Goal: Task Accomplishment & Management: Use online tool/utility

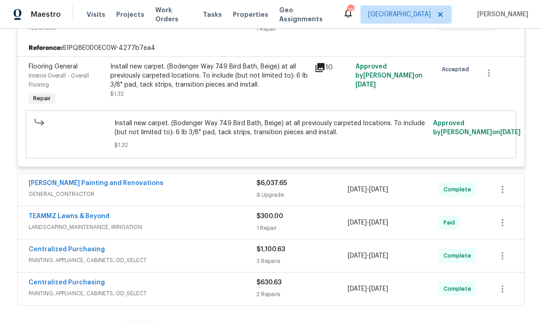
scroll to position [439, 0]
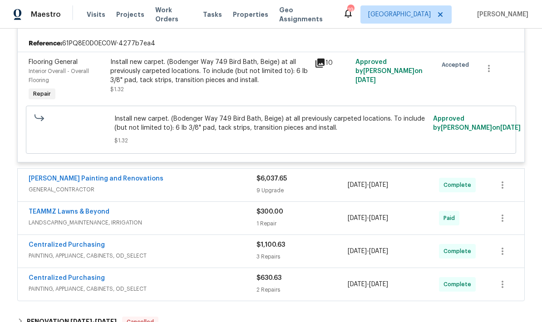
click at [255, 192] on span "GENERAL_CONTRACTOR" at bounding box center [143, 189] width 228 height 9
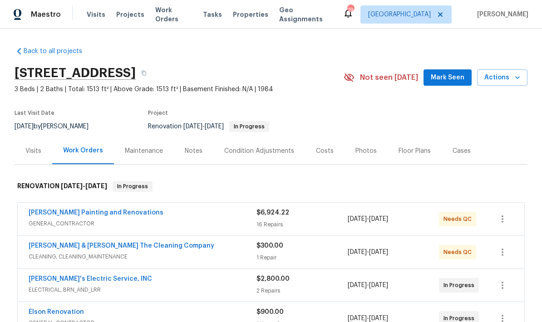
scroll to position [0, 0]
click at [162, 226] on span "GENERAL_CONTRACTOR" at bounding box center [143, 223] width 228 height 9
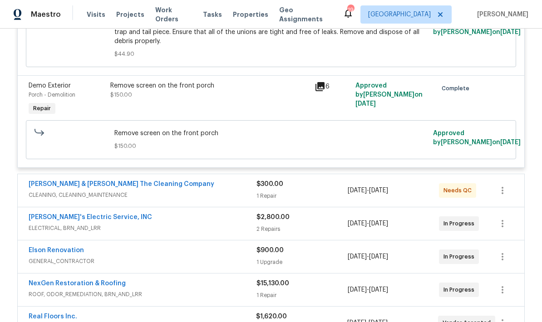
scroll to position [1904, 0]
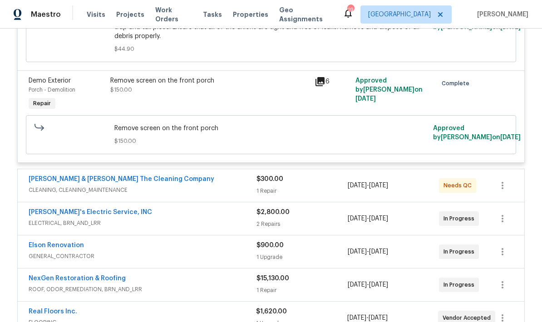
click at [306, 191] on div "1 Repair" at bounding box center [301, 191] width 91 height 9
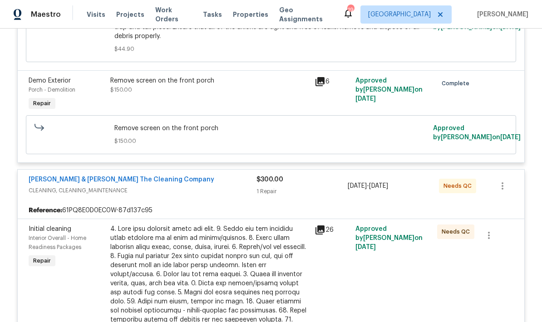
click at [321, 232] on icon at bounding box center [319, 230] width 9 height 9
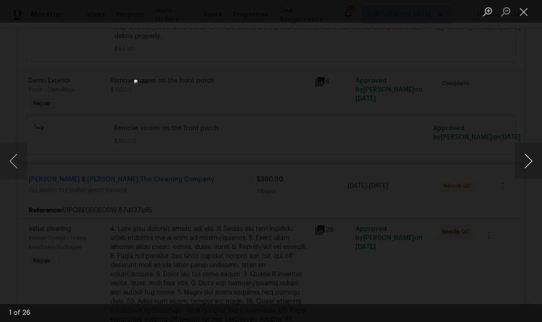
click at [528, 168] on button "Next image" at bounding box center [528, 161] width 27 height 36
click at [533, 167] on button "Next image" at bounding box center [528, 161] width 27 height 36
click at [538, 165] on button "Next image" at bounding box center [528, 161] width 27 height 36
click at [539, 165] on button "Next image" at bounding box center [528, 161] width 27 height 36
click at [541, 163] on button "Next image" at bounding box center [528, 161] width 27 height 36
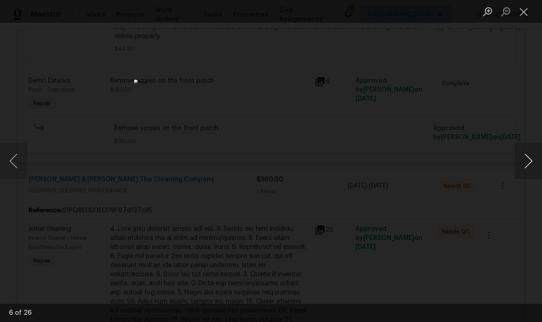
click at [541, 164] on button "Next image" at bounding box center [528, 161] width 27 height 36
click at [538, 163] on button "Next image" at bounding box center [528, 161] width 27 height 36
click at [537, 163] on button "Next image" at bounding box center [528, 161] width 27 height 36
click at [538, 164] on button "Next image" at bounding box center [528, 161] width 27 height 36
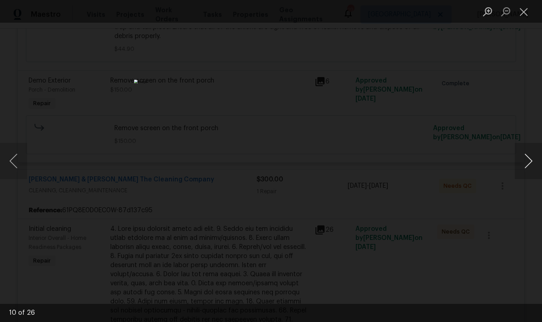
click at [533, 167] on button "Next image" at bounding box center [528, 161] width 27 height 36
click at [536, 165] on button "Next image" at bounding box center [528, 161] width 27 height 36
click at [533, 170] on button "Next image" at bounding box center [528, 161] width 27 height 36
click at [536, 170] on button "Next image" at bounding box center [528, 161] width 27 height 36
click at [537, 169] on button "Next image" at bounding box center [528, 161] width 27 height 36
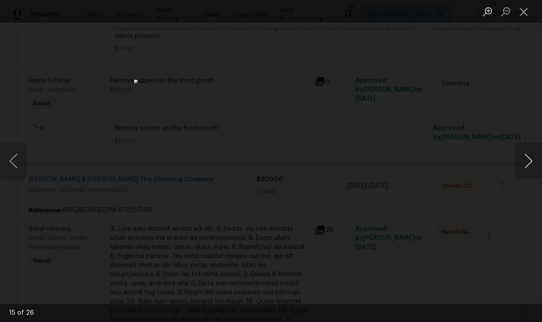
click at [537, 169] on button "Next image" at bounding box center [528, 161] width 27 height 36
click at [538, 167] on button "Next image" at bounding box center [528, 161] width 27 height 36
click at [539, 169] on button "Next image" at bounding box center [528, 161] width 27 height 36
click at [539, 167] on button "Next image" at bounding box center [528, 161] width 27 height 36
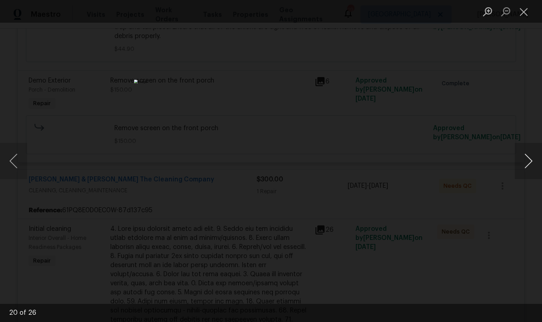
click at [538, 170] on button "Next image" at bounding box center [528, 161] width 27 height 36
click at [537, 168] on button "Next image" at bounding box center [528, 161] width 27 height 36
click at [538, 169] on button "Next image" at bounding box center [528, 161] width 27 height 36
click at [537, 168] on button "Next image" at bounding box center [528, 161] width 27 height 36
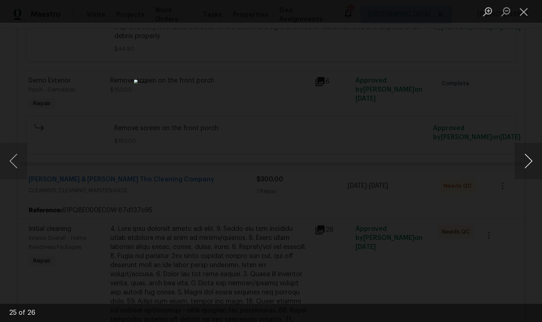
click at [538, 167] on button "Next image" at bounding box center [528, 161] width 27 height 36
click at [538, 166] on button "Next image" at bounding box center [528, 161] width 27 height 36
click at [539, 166] on button "Next image" at bounding box center [528, 161] width 27 height 36
click at [538, 167] on button "Next image" at bounding box center [528, 161] width 27 height 36
click at [524, 18] on button "Close lightbox" at bounding box center [524, 12] width 18 height 16
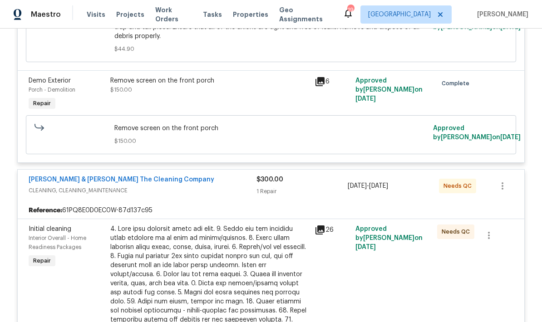
click at [286, 195] on div "$300.00 1 Repair" at bounding box center [301, 186] width 91 height 22
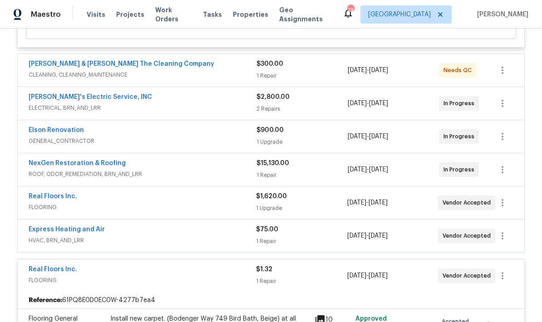
scroll to position [2011, 0]
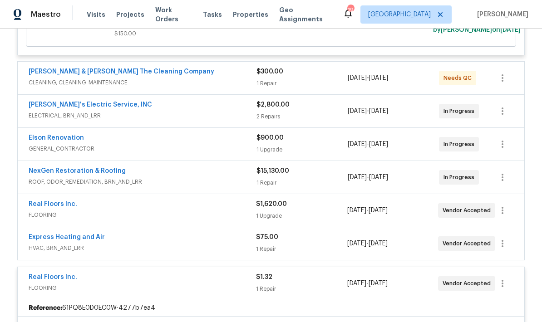
click at [308, 84] on div "1 Repair" at bounding box center [301, 83] width 91 height 9
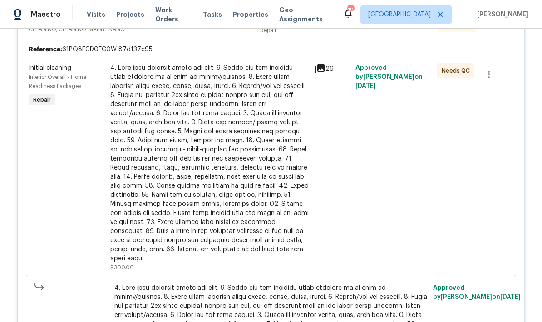
click at [330, 205] on div "26" at bounding box center [332, 168] width 41 height 214
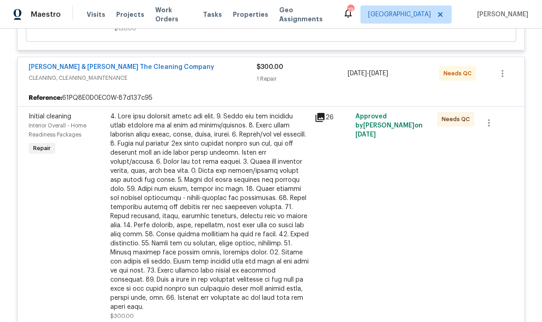
scroll to position [2026, 0]
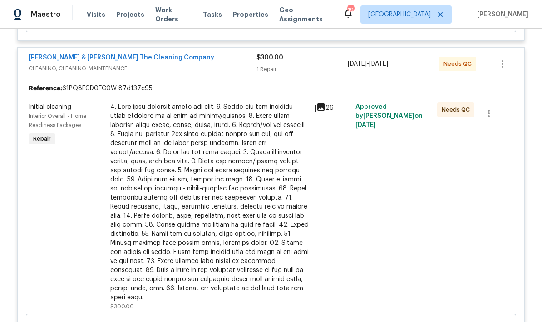
click at [253, 210] on div at bounding box center [209, 203] width 199 height 200
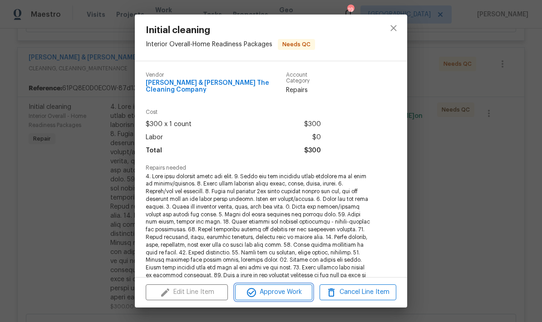
click at [287, 293] on span "Approve Work" at bounding box center [273, 292] width 71 height 11
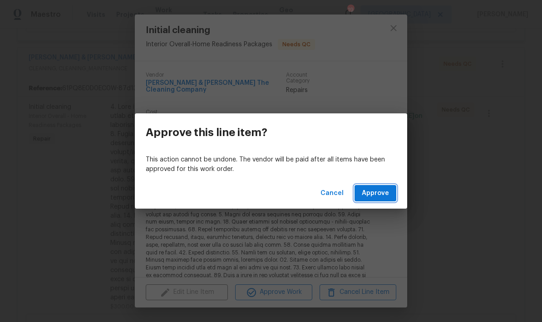
click at [389, 198] on button "Approve" at bounding box center [375, 193] width 42 height 17
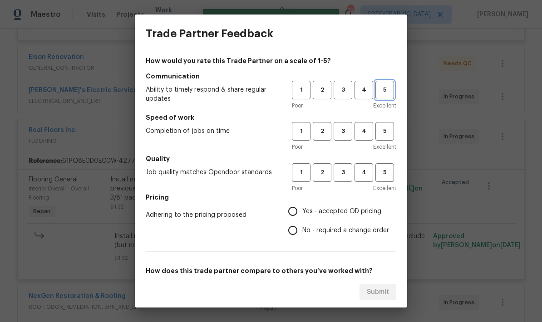
click at [379, 95] on span "5" at bounding box center [384, 90] width 17 height 10
click at [385, 138] on button "5" at bounding box center [384, 131] width 19 height 19
click at [388, 174] on span "5" at bounding box center [384, 172] width 17 height 10
click at [297, 214] on input "Yes - accepted OD pricing" at bounding box center [292, 211] width 19 height 19
radio input "true"
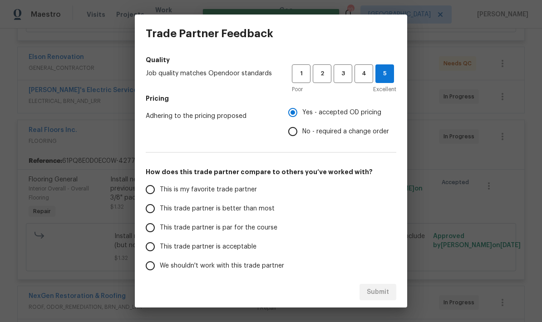
scroll to position [100, 0]
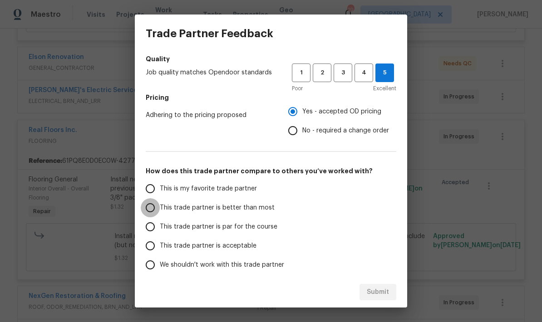
click at [148, 216] on input "This trade partner is better than most" at bounding box center [150, 207] width 19 height 19
click at [379, 293] on span "Submit" at bounding box center [378, 292] width 22 height 11
radio input "true"
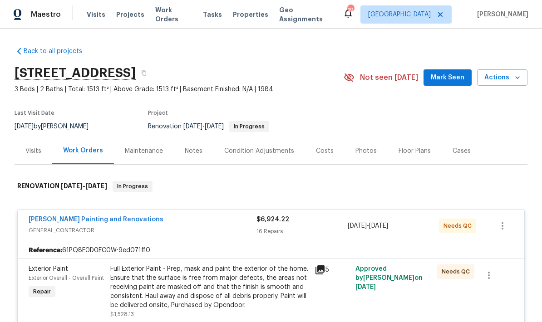
scroll to position [0, 0]
click at [109, 222] on link "[PERSON_NAME] Painting and Renovations" at bounding box center [96, 220] width 135 height 6
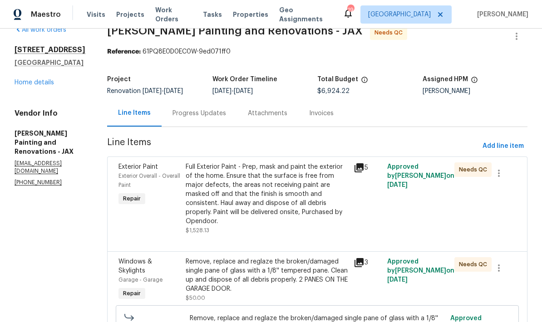
scroll to position [18, 0]
click at [333, 118] on div "Invoices" at bounding box center [321, 112] width 25 height 9
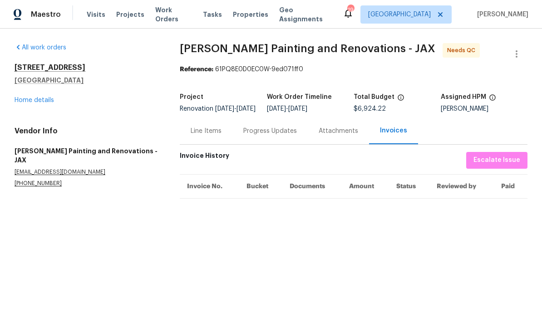
click at [306, 214] on div "All work orders 2376 Kirkwall St Orange Park, FL 32065 Home details Vendor Info…" at bounding box center [271, 126] width 542 height 195
click at [305, 213] on div "All work orders 2376 Kirkwall St Orange Park, FL 32065 Home details Vendor Info…" at bounding box center [271, 126] width 542 height 195
click at [295, 207] on div "All work orders 2376 Kirkwall St Orange Park, FL 32065 Home details Vendor Info…" at bounding box center [271, 126] width 542 height 195
click at [225, 195] on th "Invoice No." at bounding box center [209, 186] width 59 height 24
click at [333, 144] on div "Attachments" at bounding box center [338, 131] width 61 height 27
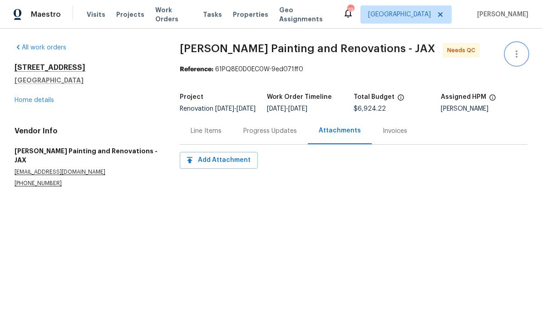
click at [520, 56] on icon "button" at bounding box center [516, 54] width 11 height 11
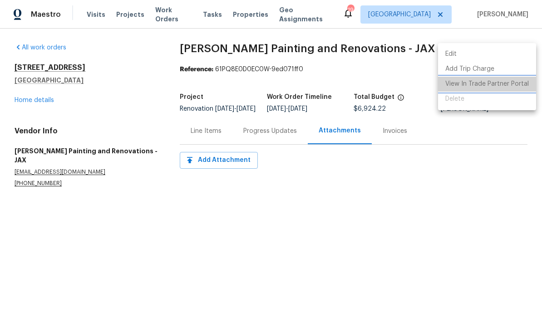
click at [489, 89] on li "View In Trade Partner Portal" at bounding box center [487, 84] width 98 height 15
click at [483, 86] on li "View In Trade Partner Portal" at bounding box center [487, 84] width 98 height 15
click at [98, 64] on div at bounding box center [271, 161] width 542 height 322
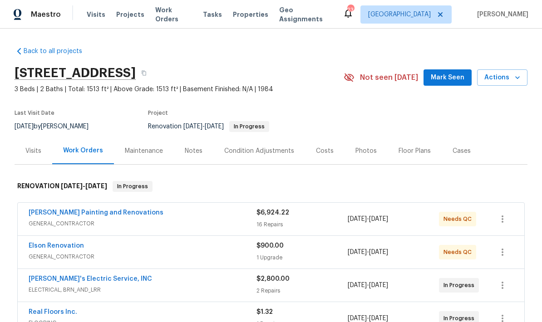
click at [269, 221] on div "16 Repairs" at bounding box center [301, 224] width 91 height 9
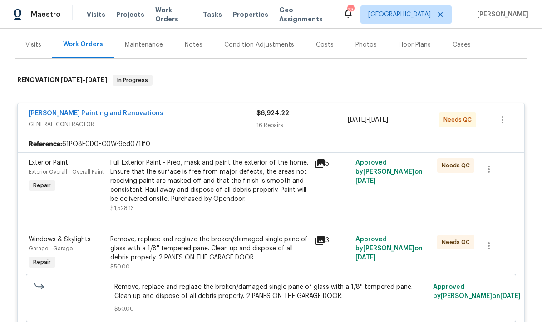
scroll to position [118, 0]
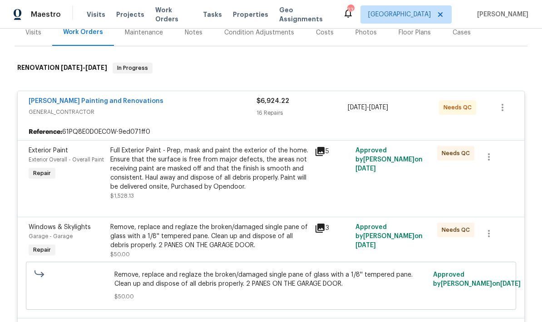
click at [261, 200] on div "Full Exterior Paint - Prep, mask and paint the exterior of the home. Ensure tha…" at bounding box center [209, 173] width 199 height 54
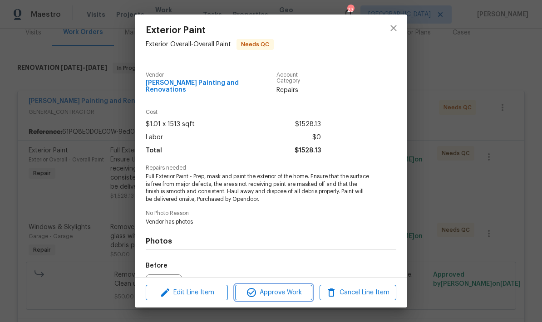
click at [273, 296] on span "Approve Work" at bounding box center [273, 292] width 71 height 11
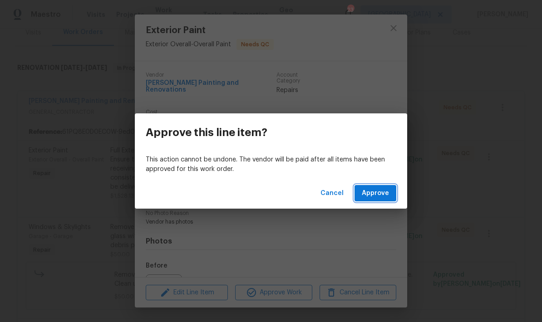
click at [380, 197] on span "Approve" at bounding box center [375, 193] width 27 height 11
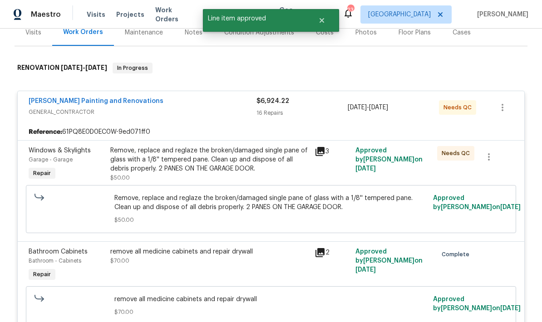
click at [245, 130] on div "Reference: 61PQ8E0D0EC0W-9ed071ff0" at bounding box center [271, 132] width 507 height 16
click at [247, 167] on div "Remove, replace and reglaze the broken/damaged single pane of glass with a 1/8'…" at bounding box center [209, 159] width 199 height 27
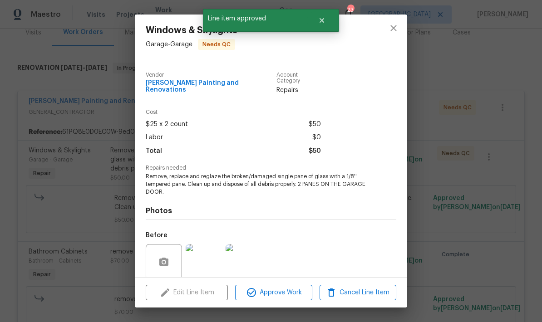
click at [271, 308] on div "Windows & Skylights Garage - Garage Needs QC Vendor [PERSON_NAME] Painting and …" at bounding box center [271, 161] width 542 height 322
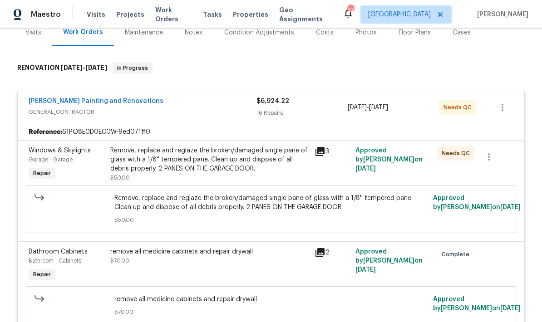
click at [233, 166] on div "Remove, replace and reglaze the broken/damaged single pane of glass with a 1/8'…" at bounding box center [209, 159] width 199 height 27
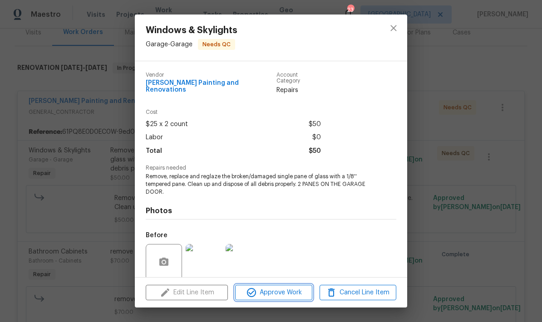
click at [277, 297] on span "Approve Work" at bounding box center [273, 292] width 71 height 11
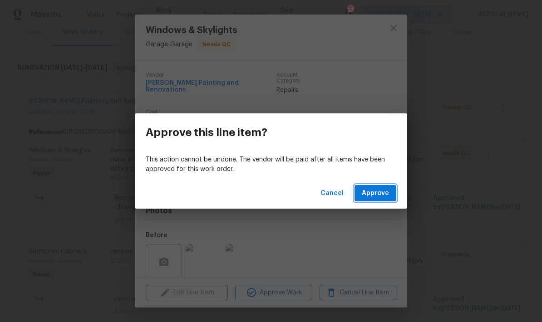
click at [381, 196] on span "Approve" at bounding box center [375, 193] width 27 height 11
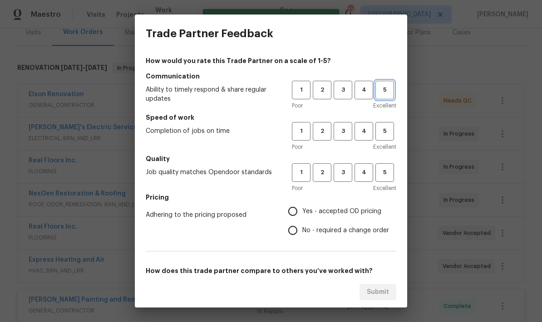
click at [384, 85] on span "5" at bounding box center [384, 90] width 17 height 10
click at [385, 175] on span "5" at bounding box center [384, 172] width 17 height 10
click at [293, 216] on input "Yes - accepted OD pricing" at bounding box center [292, 211] width 19 height 19
radio input "true"
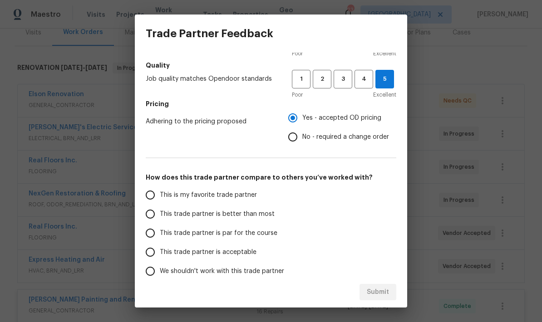
scroll to position [93, 0]
click at [146, 197] on input "This is my favorite trade partner" at bounding box center [150, 195] width 19 height 19
click at [382, 293] on div "Submit" at bounding box center [271, 292] width 272 height 31
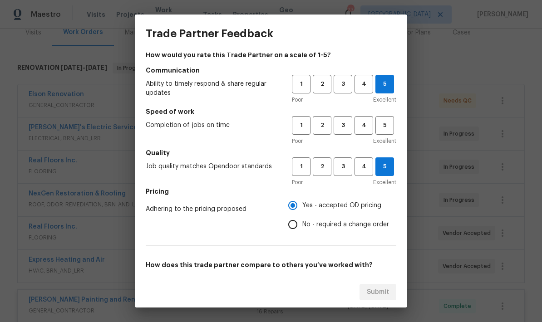
scroll to position [7, 0]
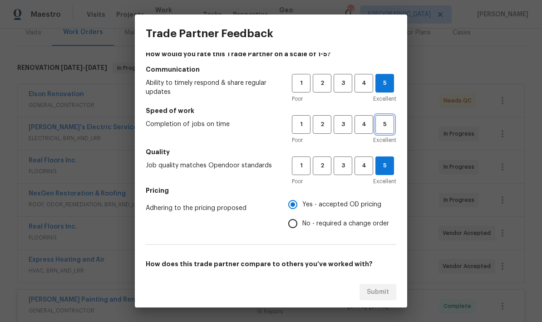
click at [384, 125] on span "5" at bounding box center [384, 124] width 17 height 10
radio input "true"
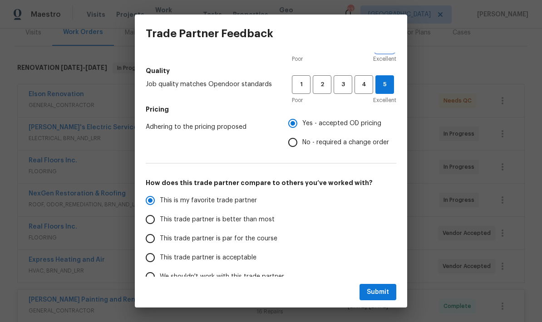
scroll to position [89, 0]
click at [384, 298] on button "Submit" at bounding box center [377, 292] width 37 height 17
radio input "false"
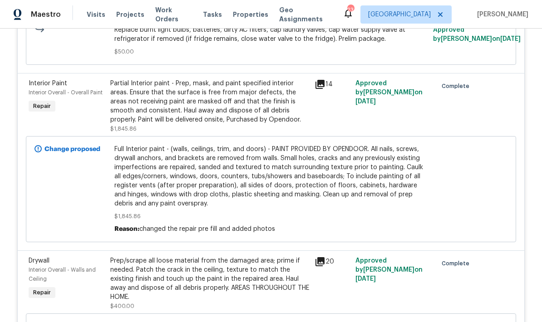
scroll to position [1371, 0]
click at [231, 111] on div "Partial Interior paint - Prep, mask, and paint specified interior areas. Ensure…" at bounding box center [209, 101] width 199 height 45
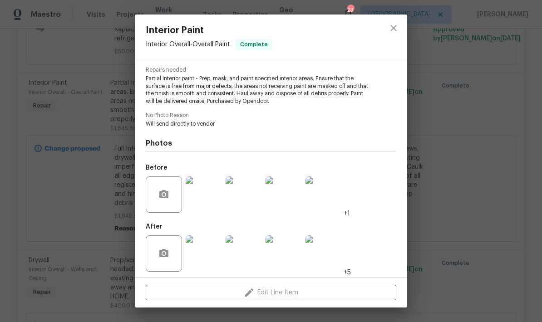
scroll to position [97, 0]
click at [394, 29] on icon "close" at bounding box center [393, 28] width 6 height 6
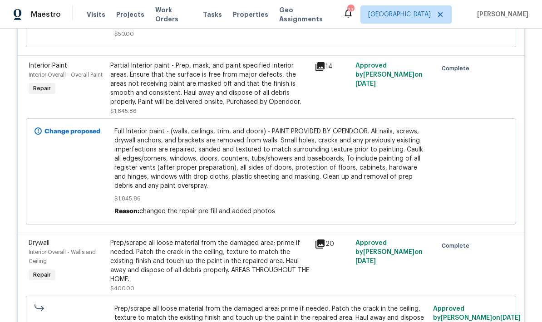
scroll to position [1388, 0]
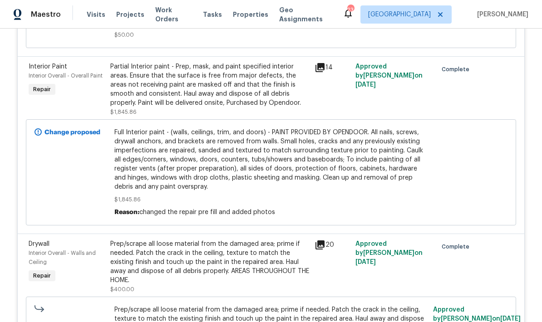
click at [296, 161] on span "Full Interior paint - (walls, ceilings, trim, and doors) - PAINT PROVIDED BY OP…" at bounding box center [271, 160] width 314 height 64
click at [252, 171] on span "Full Interior paint - (walls, ceilings, trim, and doors) - PAINT PROVIDED BY OP…" at bounding box center [271, 160] width 314 height 64
click at [236, 81] on div "Partial Interior paint - Prep, mask, and paint specified interior areas. Ensure…" at bounding box center [209, 84] width 199 height 45
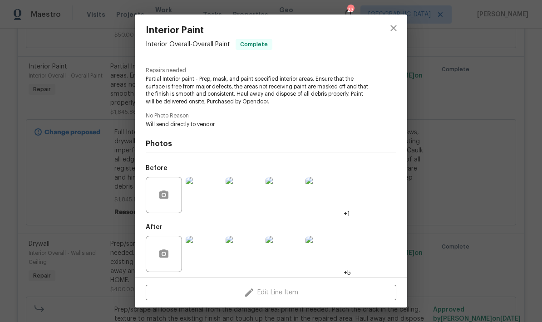
scroll to position [97, 0]
click at [274, 297] on div "Edit Line Item" at bounding box center [271, 293] width 272 height 30
click at [393, 33] on icon "close" at bounding box center [393, 28] width 11 height 11
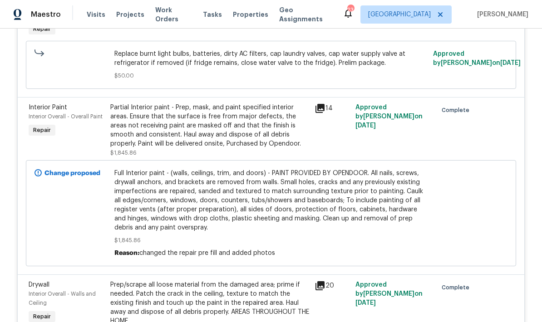
scroll to position [1347, 0]
click at [252, 132] on div "Partial Interior paint - Prep, mask, and paint specified interior areas. Ensure…" at bounding box center [209, 125] width 199 height 45
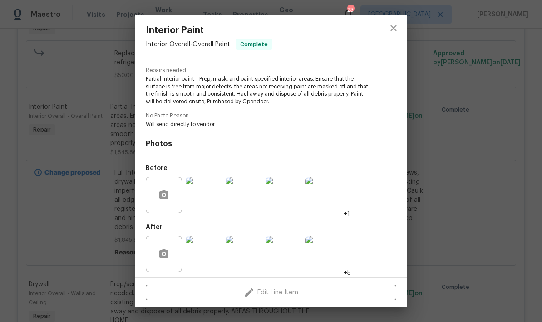
scroll to position [97, 0]
click at [292, 295] on div "Edit Line Item" at bounding box center [271, 293] width 272 height 30
click at [291, 295] on div "Edit Line Item" at bounding box center [271, 293] width 272 height 30
click at [396, 30] on icon "close" at bounding box center [393, 28] width 11 height 11
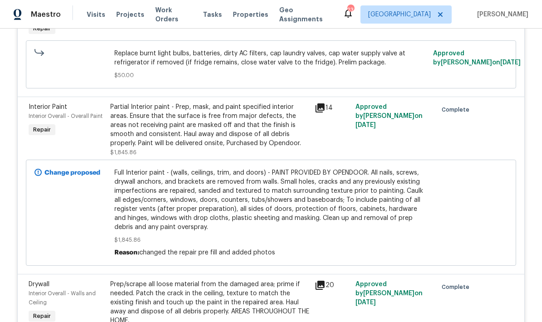
click at [275, 197] on span "Full Interior paint - (walls, ceilings, trim, and doors) - PAINT PROVIDED BY OP…" at bounding box center [271, 200] width 314 height 64
click at [275, 206] on span "Full Interior paint - (walls, ceilings, trim, and doors) - PAINT PROVIDED BY OP…" at bounding box center [271, 200] width 314 height 64
click at [277, 197] on span "Full Interior paint - (walls, ceilings, trim, and doors) - PAINT PROVIDED BY OP…" at bounding box center [271, 200] width 314 height 64
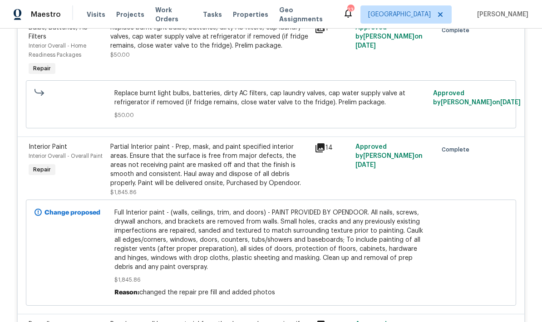
scroll to position [1308, 0]
click at [324, 143] on icon at bounding box center [319, 147] width 9 height 9
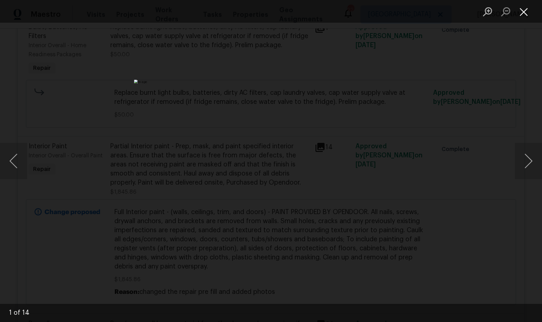
click at [524, 15] on button "Close lightbox" at bounding box center [524, 12] width 18 height 16
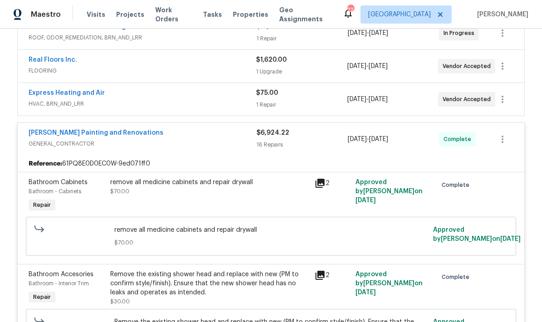
scroll to position [290, 0]
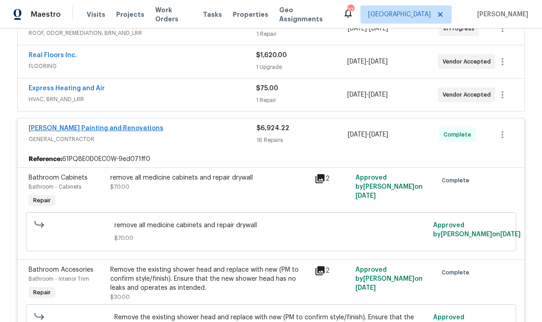
click at [123, 131] on link "[PERSON_NAME] Painting and Renovations" at bounding box center [96, 128] width 135 height 6
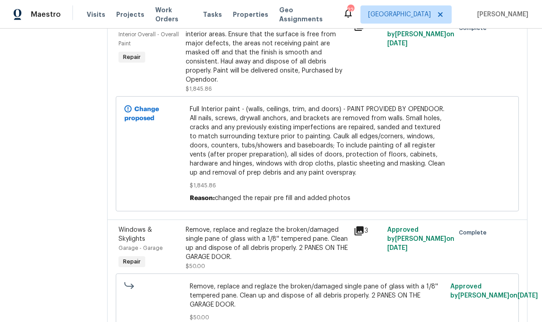
scroll to position [758, 0]
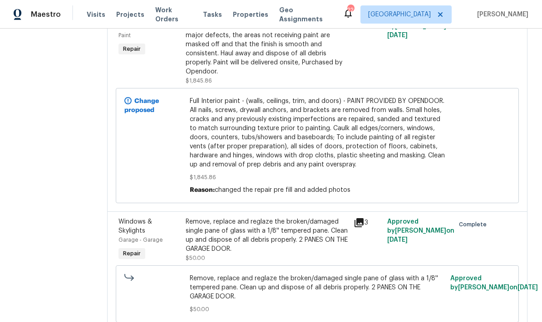
click at [159, 113] on b "Change proposed" at bounding box center [141, 105] width 34 height 15
click at [158, 131] on div "Change proposed" at bounding box center [154, 145] width 65 height 103
click at [150, 118] on div "Change proposed" at bounding box center [154, 145] width 65 height 103
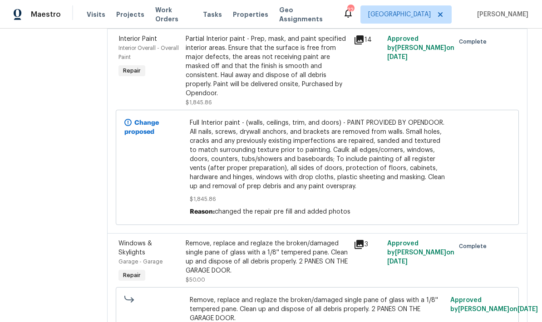
scroll to position [733, 0]
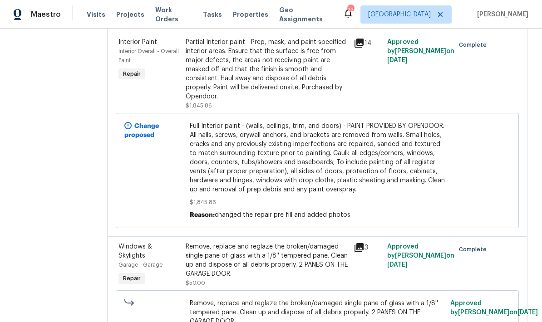
click at [310, 184] on span "Full Interior paint - (walls, ceilings, trim, and doors) - PAINT PROVIDED BY OP…" at bounding box center [318, 158] width 256 height 73
click at [300, 194] on span "Full Interior paint - (walls, ceilings, trim, and doors) - PAINT PROVIDED BY OP…" at bounding box center [318, 158] width 256 height 73
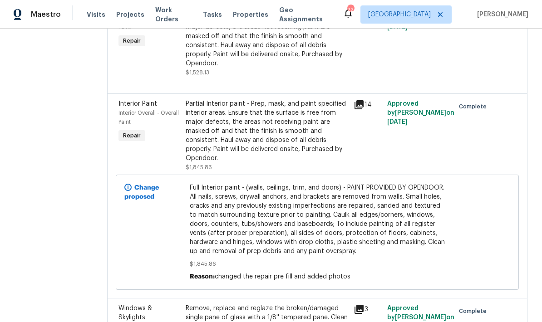
scroll to position [672, 0]
click at [294, 160] on div "Partial Interior paint - Prep, mask, and paint specified interior areas. Ensure…" at bounding box center [267, 131] width 162 height 64
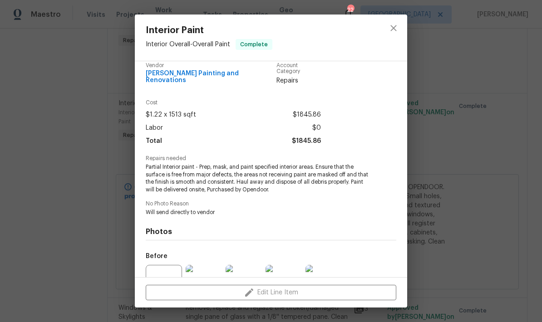
scroll to position [9, 0]
click at [393, 30] on icon "close" at bounding box center [393, 28] width 11 height 11
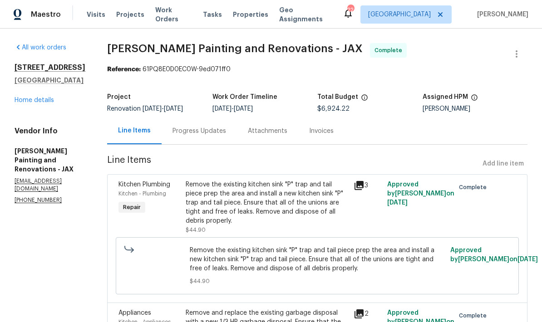
scroll to position [0, 0]
click at [510, 169] on div "Line Items Add line item" at bounding box center [317, 164] width 420 height 17
click at [504, 172] on div "Line Items Add line item" at bounding box center [317, 164] width 420 height 17
click at [509, 170] on div "Line Items Add line item" at bounding box center [317, 164] width 420 height 17
click at [501, 172] on div "Line Items Add line item" at bounding box center [317, 164] width 420 height 17
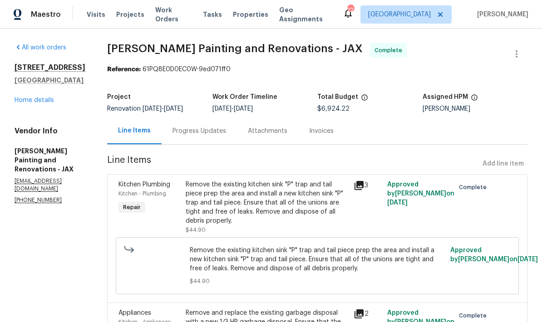
click at [505, 172] on div "Line Items Add line item" at bounding box center [317, 164] width 420 height 17
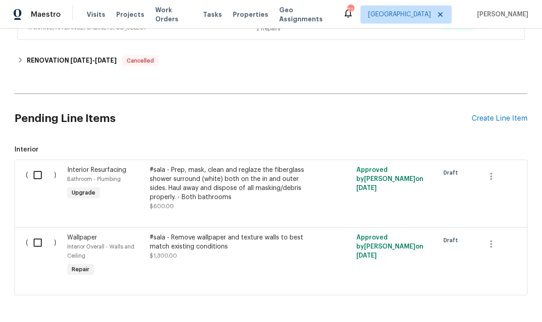
scroll to position [560, 0]
click at [501, 122] on div "Create Line Item" at bounding box center [500, 119] width 56 height 9
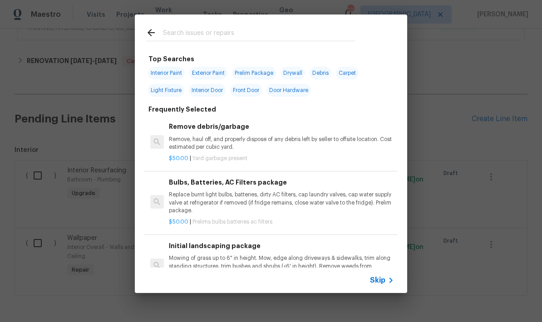
click at [193, 37] on input "text" at bounding box center [259, 34] width 192 height 14
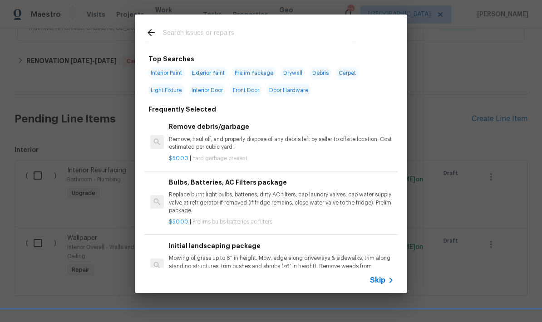
click at [167, 75] on span "Interior Paint" at bounding box center [166, 73] width 37 height 13
type input "Interior Paint"
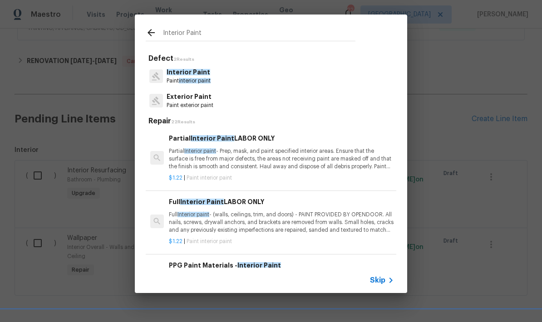
click at [254, 221] on p "Full Interior paint - (walls, ceilings, trim, and doors) - PAINT PROVIDED BY OP…" at bounding box center [281, 222] width 225 height 23
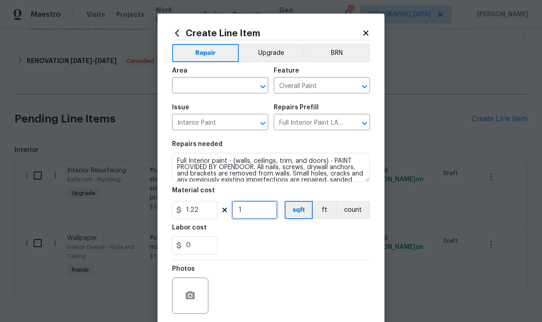
click at [254, 214] on input "1" at bounding box center [254, 210] width 45 height 18
type input "1513"
click at [270, 246] on div "0" at bounding box center [271, 245] width 198 height 18
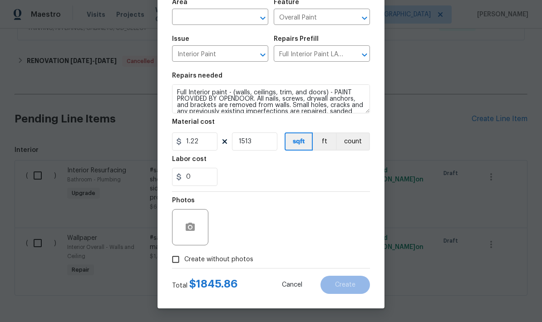
scroll to position [70, 0]
click at [187, 235] on button "button" at bounding box center [190, 228] width 22 height 22
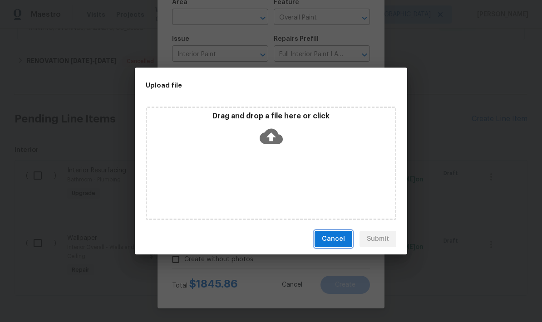
click at [335, 246] on button "Cancel" at bounding box center [334, 239] width 38 height 17
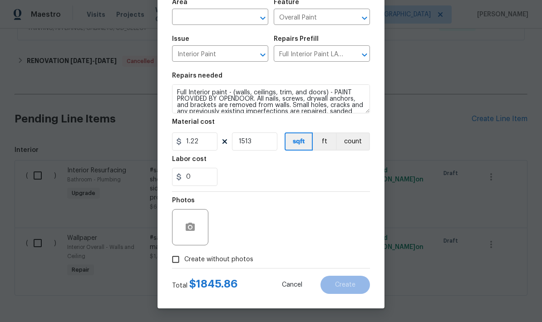
click at [178, 264] on input "Create without photos" at bounding box center [175, 259] width 17 height 17
checkbox input "true"
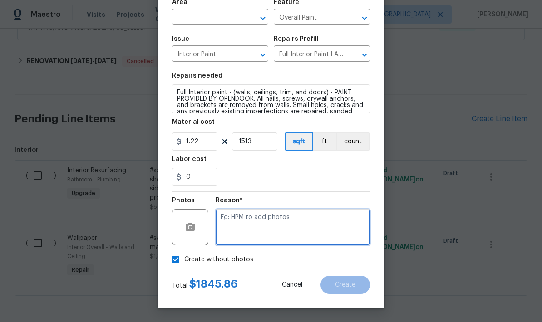
click at [263, 226] on textarea at bounding box center [293, 227] width 154 height 36
type textarea "Vendor has"
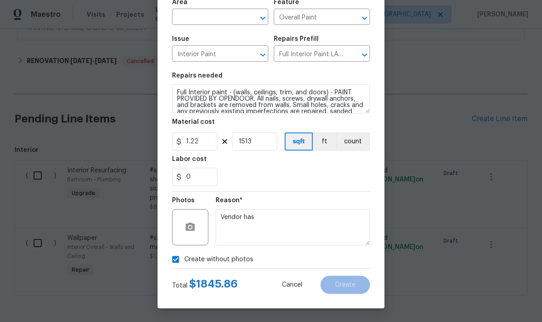
click at [340, 178] on div "0" at bounding box center [271, 177] width 198 height 18
click at [284, 261] on div "Create without photos" at bounding box center [271, 259] width 198 height 17
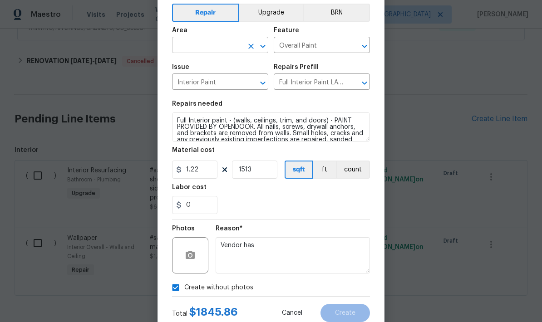
click at [215, 49] on input "text" at bounding box center [207, 46] width 71 height 14
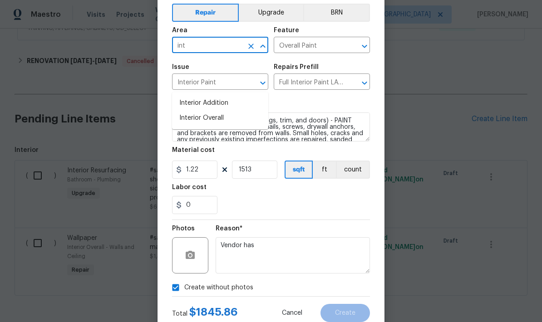
click at [214, 111] on li "Interior Overall" at bounding box center [220, 118] width 96 height 15
type input "Interior Overall"
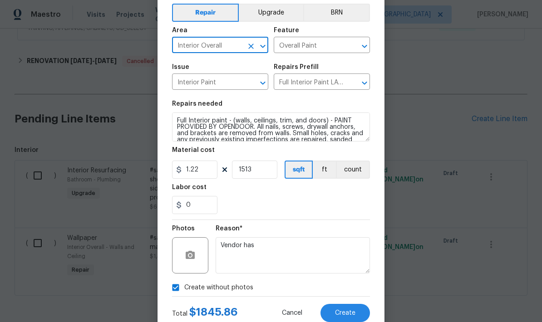
click at [315, 212] on div "0" at bounding box center [271, 205] width 198 height 18
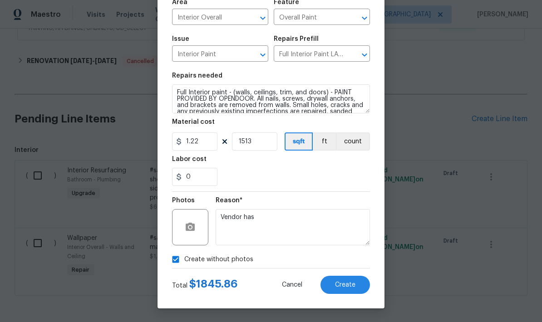
scroll to position [70, 0]
click at [344, 292] on button "Create" at bounding box center [344, 285] width 49 height 18
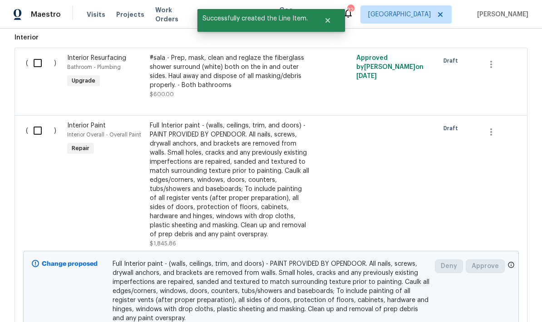
scroll to position [682, 0]
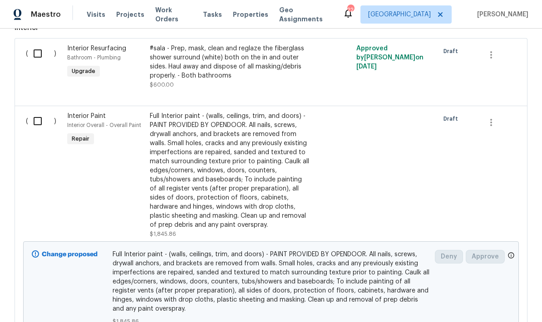
click at [40, 112] on input "checkbox" at bounding box center [41, 121] width 26 height 19
checkbox input "true"
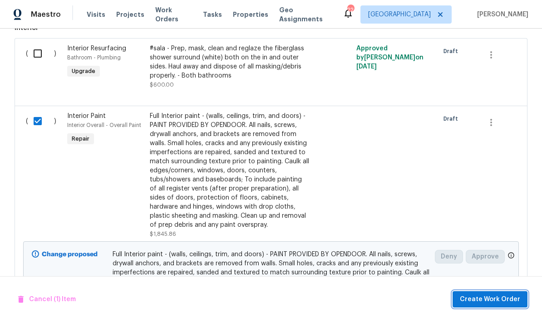
click at [489, 305] on button "Create Work Order" at bounding box center [490, 299] width 75 height 17
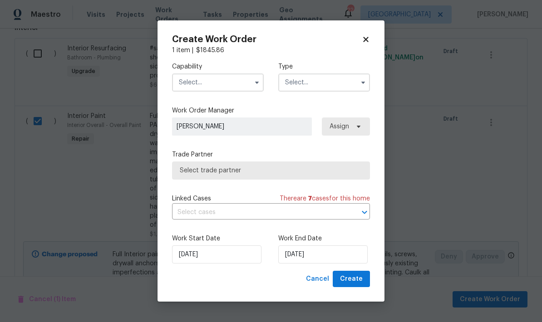
click at [229, 83] on input "text" at bounding box center [218, 83] width 92 height 18
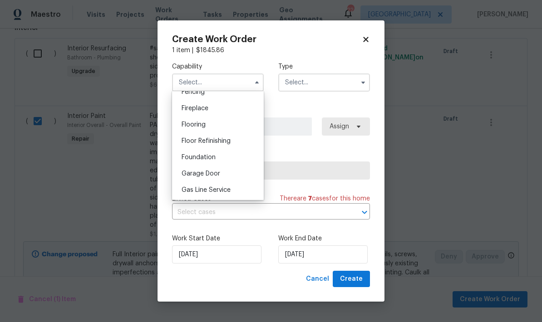
scroll to position [357, 0]
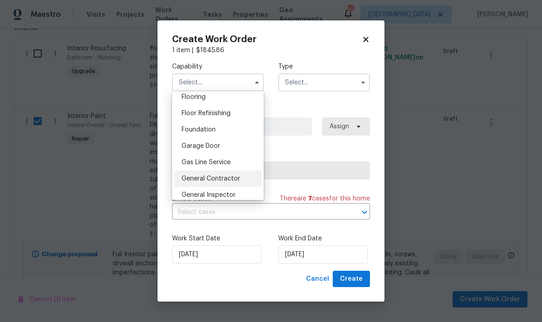
click at [218, 183] on div "General Contractor" at bounding box center [217, 179] width 87 height 16
type input "General Contractor"
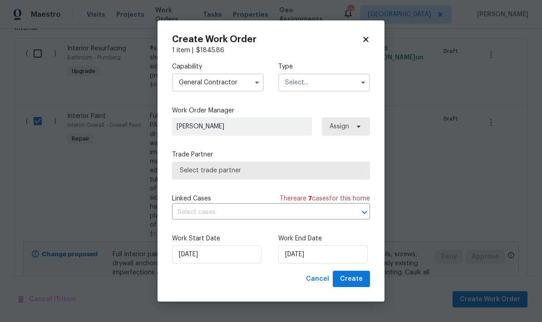
click at [328, 83] on input "text" at bounding box center [324, 83] width 92 height 18
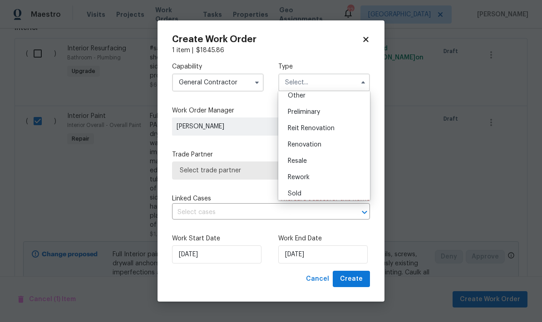
scroll to position [190, 0]
click at [307, 145] on div "Renovation" at bounding box center [324, 141] width 87 height 16
type input "Renovation"
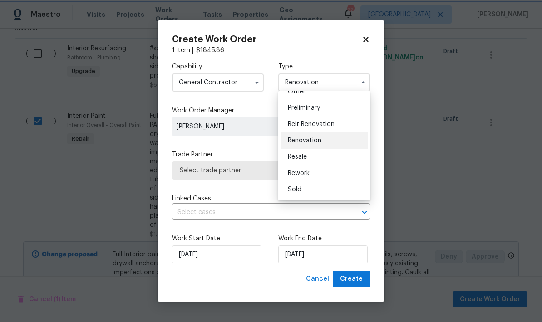
scroll to position [0, 0]
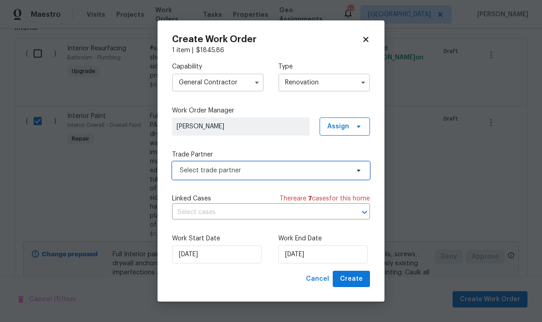
click at [287, 173] on span "Select trade partner" at bounding box center [264, 170] width 169 height 9
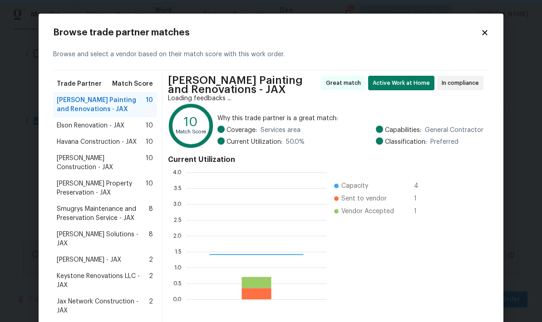
scroll to position [127, 141]
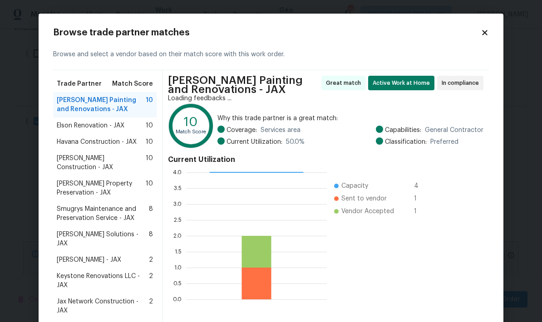
click at [127, 107] on span "[PERSON_NAME] Painting and Renovations - JAX" at bounding box center [101, 105] width 89 height 18
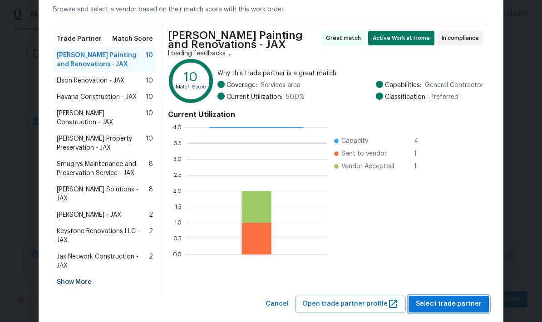
click at [463, 296] on button "Select trade partner" at bounding box center [449, 304] width 80 height 17
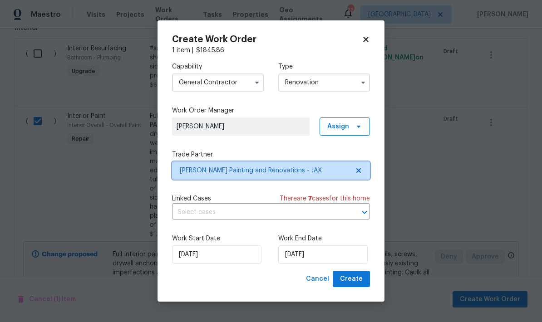
scroll to position [0, 0]
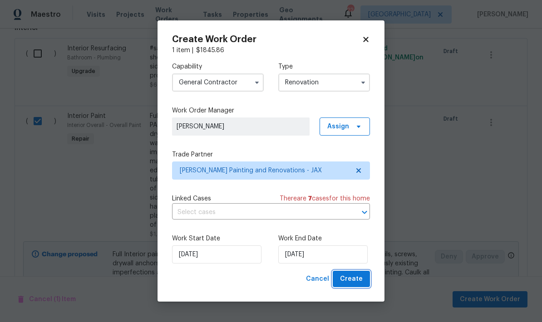
click at [358, 285] on span "Create" at bounding box center [351, 279] width 23 height 11
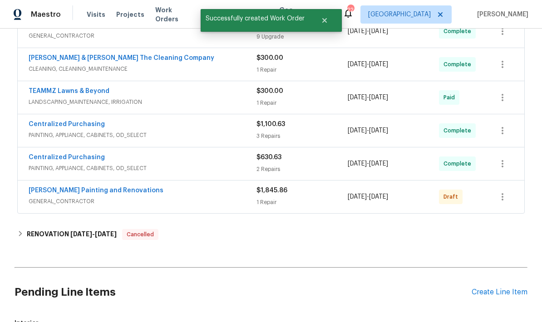
scroll to position [401, 0]
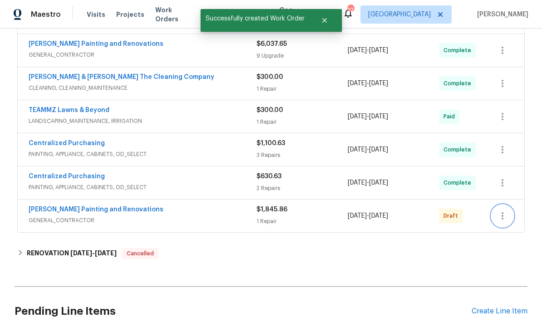
click at [502, 205] on button "button" at bounding box center [503, 216] width 22 height 22
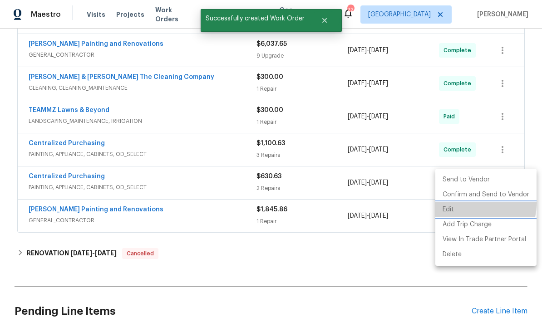
click at [467, 204] on li "Edit" at bounding box center [485, 209] width 101 height 15
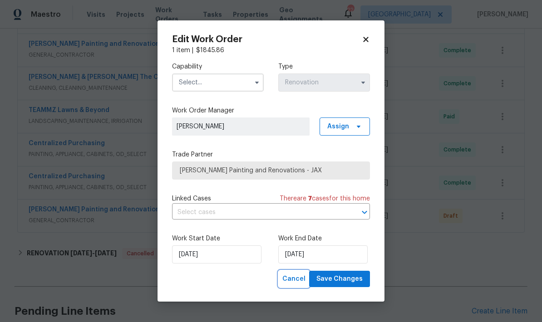
click at [294, 284] on span "Cancel" at bounding box center [293, 279] width 23 height 11
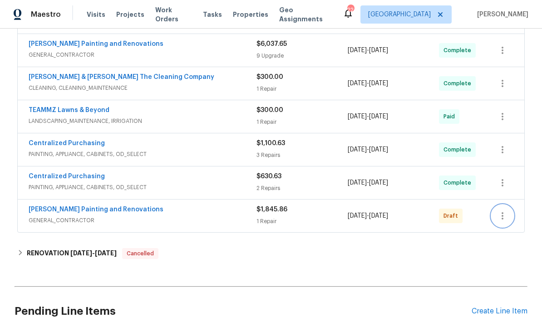
click at [503, 211] on icon "button" at bounding box center [502, 216] width 11 height 11
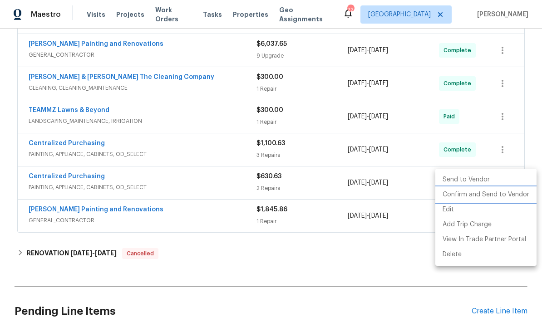
click at [472, 198] on li "Confirm and Send to Vendor" at bounding box center [485, 194] width 101 height 15
